Goal: Find specific page/section: Find specific page/section

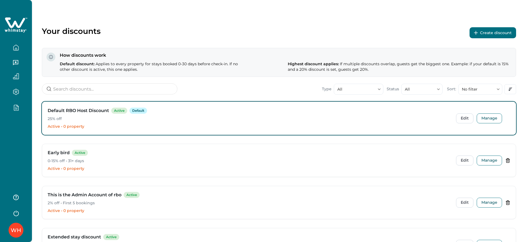
click at [16, 110] on icon "button" at bounding box center [16, 107] width 6 height 6
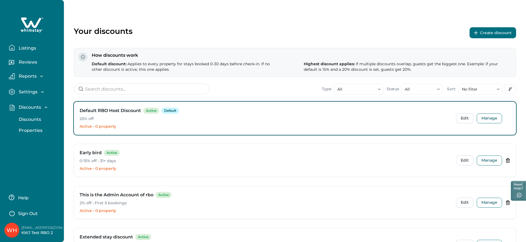
click at [33, 49] on p "Listings" at bounding box center [26, 48] width 19 height 6
